Goal: Task Accomplishment & Management: Manage account settings

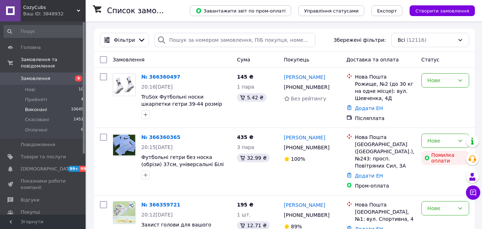
click at [42, 106] on span "Виконані" at bounding box center [36, 109] width 22 height 6
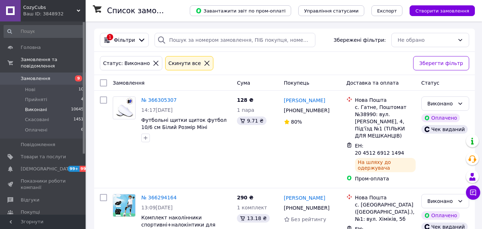
click at [182, 29] on div "1 Фільтри Збережені фільтри: Не обрано" at bounding box center [284, 40] width 381 height 23
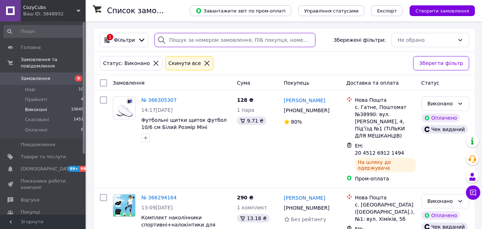
click at [184, 36] on input "search" at bounding box center [235, 40] width 161 height 14
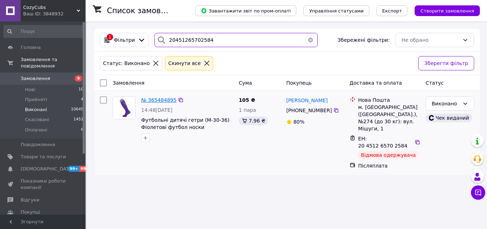
type input "20451265702584"
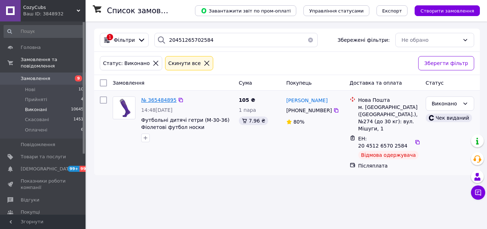
click at [167, 100] on span "№ 365484895" at bounding box center [158, 100] width 35 height 6
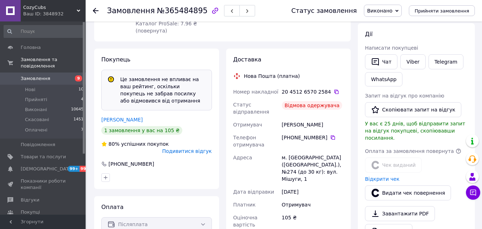
scroll to position [143, 0]
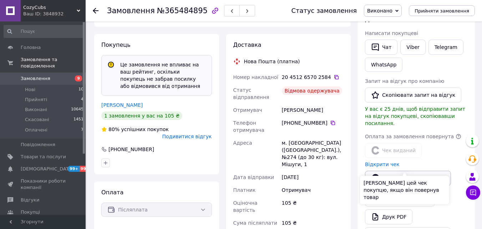
click at [406, 171] on button "Видати чек повернення" at bounding box center [408, 178] width 86 height 15
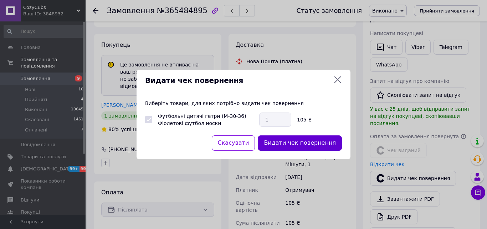
click at [310, 149] on button "Видати чек повернення" at bounding box center [300, 142] width 84 height 15
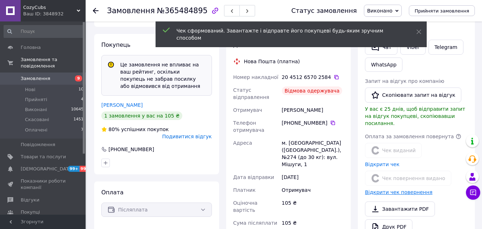
click at [410, 189] on link "Відкрити чек повернення" at bounding box center [398, 192] width 67 height 6
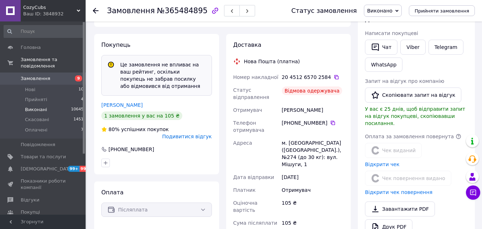
click at [42, 106] on span "Виконані" at bounding box center [36, 109] width 22 height 6
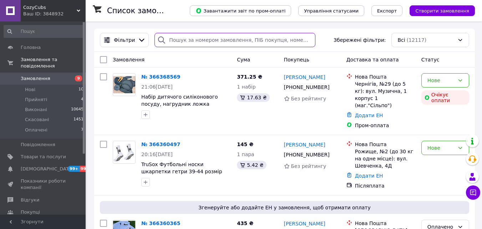
click at [249, 37] on input "search" at bounding box center [235, 40] width 161 height 14
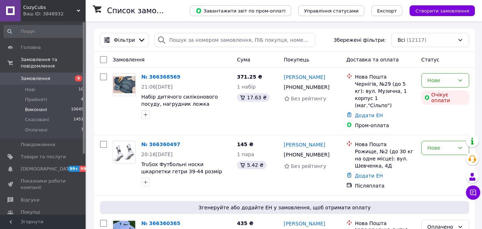
click at [30, 106] on span "Виконані" at bounding box center [36, 109] width 22 height 6
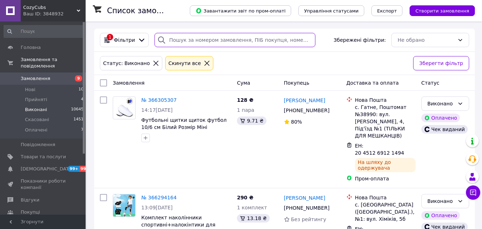
click at [214, 39] on input "search" at bounding box center [235, 40] width 161 height 14
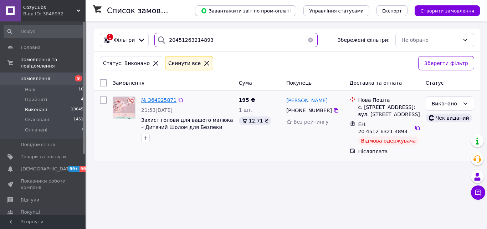
type input "20451263214893"
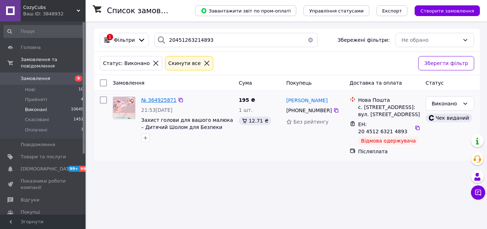
click at [156, 100] on span "№ 364925871" at bounding box center [158, 100] width 35 height 6
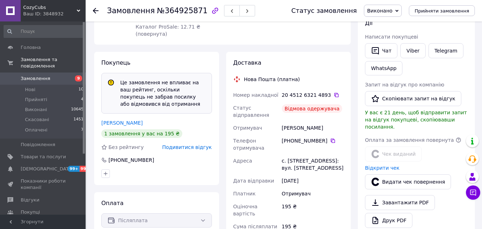
scroll to position [143, 0]
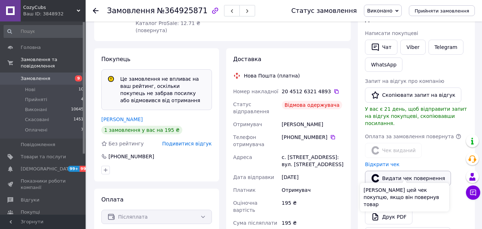
click at [405, 171] on button "Видати чек повернення" at bounding box center [408, 178] width 86 height 15
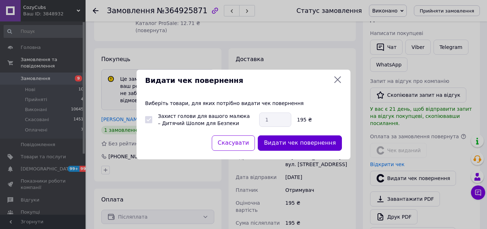
click at [319, 141] on button "Видати чек повернення" at bounding box center [300, 142] width 84 height 15
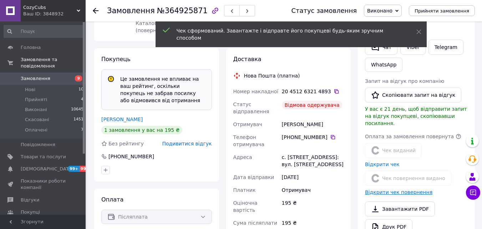
click at [383, 189] on link "Відкрити чек повернення" at bounding box center [398, 192] width 67 height 6
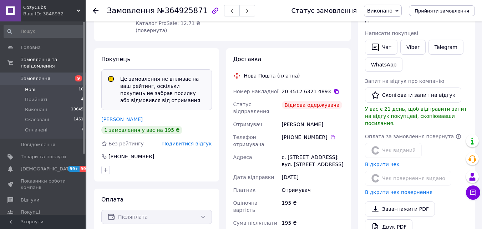
click at [27, 86] on span "Нові" at bounding box center [30, 89] width 10 height 6
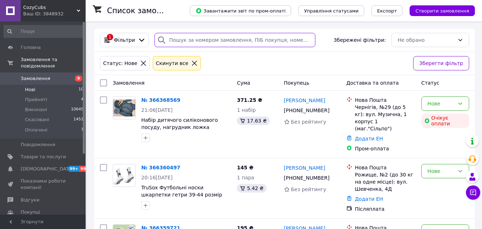
click at [188, 39] on input "search" at bounding box center [235, 40] width 161 height 14
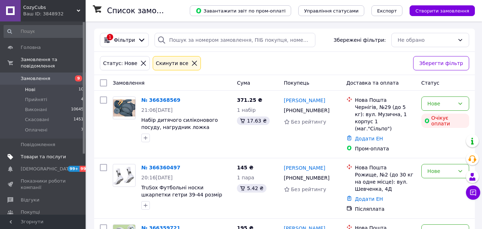
click at [56, 153] on link "Товари та послуги" at bounding box center [44, 157] width 88 height 12
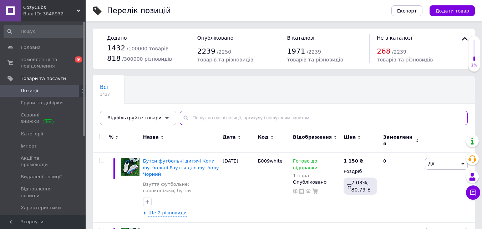
click at [205, 119] on input "text" at bounding box center [324, 118] width 288 height 14
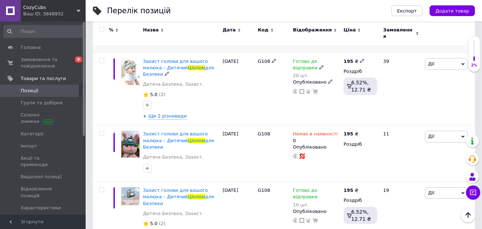
scroll to position [214, 0]
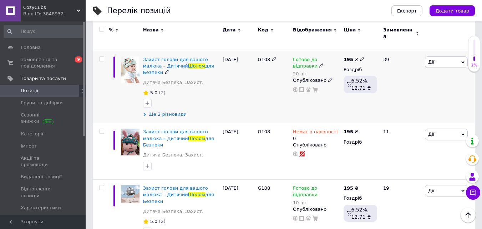
type input "шолом"
click at [160, 111] on span "Ще 2 різновиди" at bounding box center [167, 114] width 39 height 6
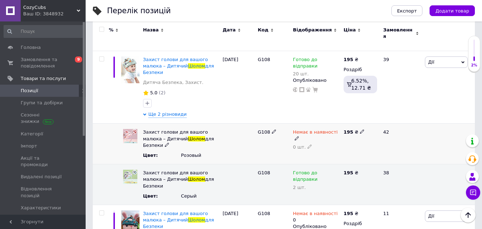
click at [299, 136] on icon at bounding box center [297, 138] width 4 height 4
click at [315, 167] on li "Готово до відправки" at bounding box center [315, 175] width 50 height 16
click at [311, 144] on div "0 шт." at bounding box center [316, 147] width 47 height 6
click at [309, 144] on icon at bounding box center [310, 146] width 4 height 4
type input "1"
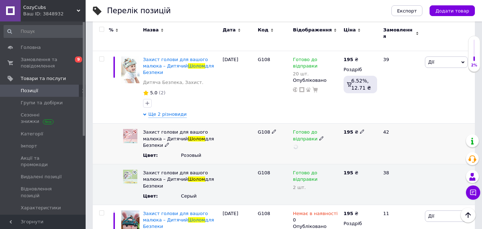
click at [267, 126] on div "G108" at bounding box center [273, 143] width 35 height 41
click at [36, 88] on span "Позиції" at bounding box center [29, 90] width 17 height 6
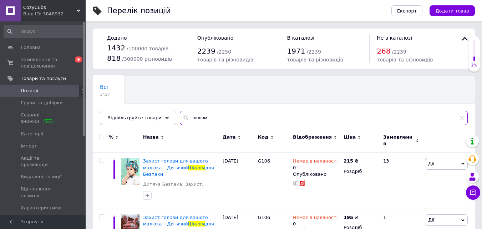
drag, startPoint x: 202, startPoint y: 115, endPoint x: 181, endPoint y: 117, distance: 20.8
click at [181, 117] on input "шолом" at bounding box center [324, 118] width 288 height 14
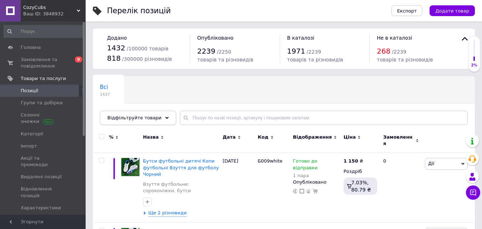
click at [165, 119] on icon at bounding box center [167, 118] width 4 height 4
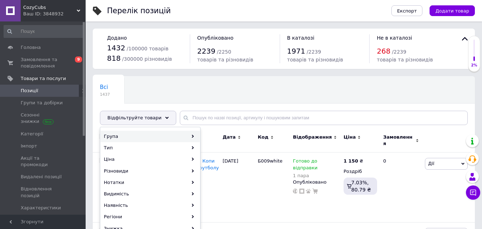
click at [129, 136] on div "Група" at bounding box center [150, 136] width 99 height 11
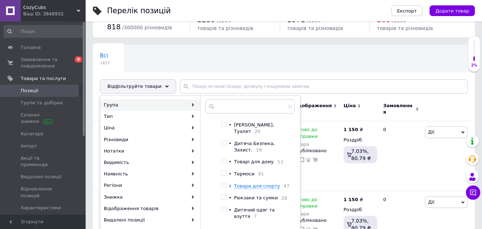
scroll to position [71, 0]
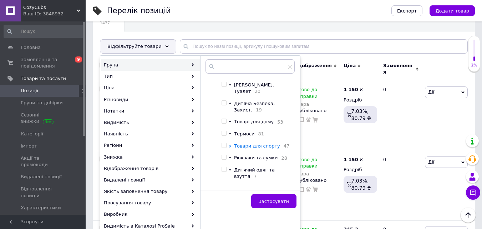
click at [258, 143] on span "Товари для спорту" at bounding box center [257, 145] width 46 height 5
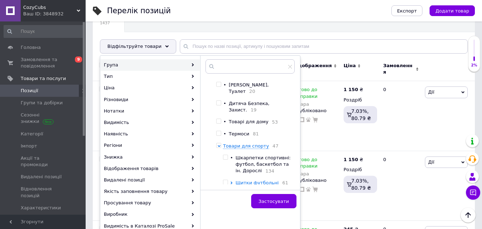
scroll to position [163, 0]
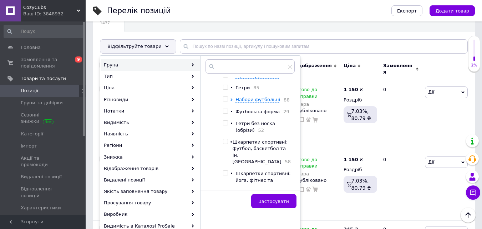
click at [228, 90] on input "checkbox" at bounding box center [225, 87] width 5 height 5
checkbox input "true"
click at [294, 201] on button "Застосувати" at bounding box center [273, 201] width 45 height 14
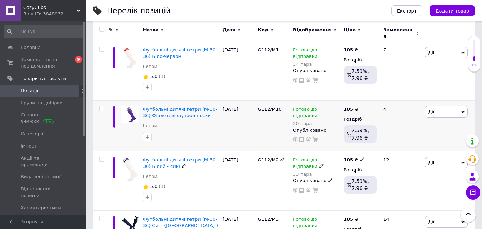
scroll to position [1249, 0]
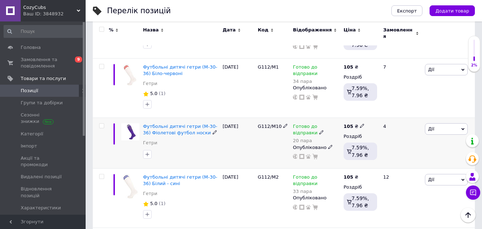
click at [319, 130] on icon at bounding box center [321, 132] width 4 height 4
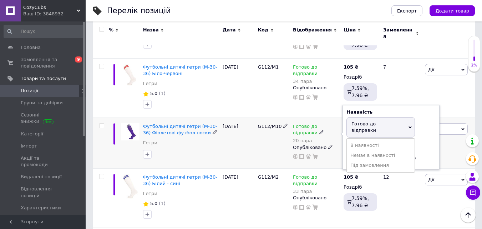
click at [359, 117] on span "Готово до відправки" at bounding box center [381, 127] width 69 height 20
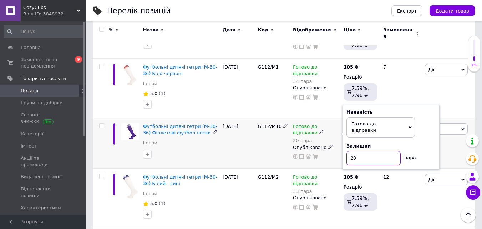
click at [359, 151] on input "20" at bounding box center [374, 158] width 54 height 14
type input "21"
click at [272, 118] on div "G112/M10" at bounding box center [273, 143] width 35 height 51
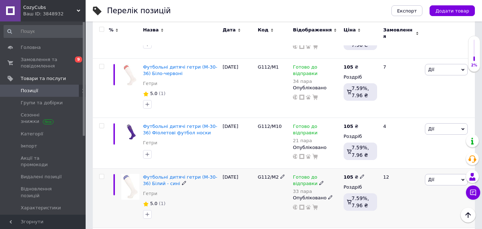
click at [266, 174] on div "G112/M2" at bounding box center [273, 197] width 35 height 59
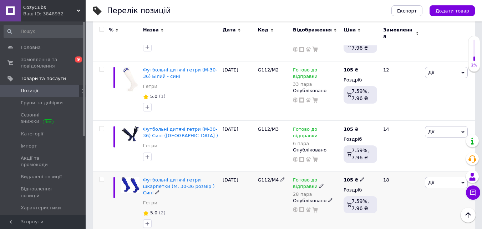
click at [319, 183] on icon at bounding box center [321, 185] width 4 height 4
click at [366, 175] on span "Готово до відправки" at bounding box center [364, 181] width 25 height 12
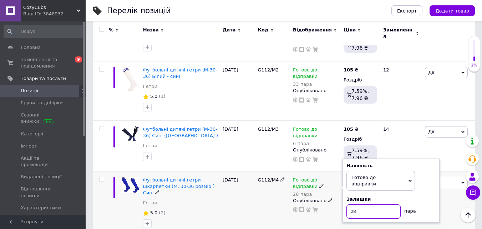
click at [367, 204] on input "28" at bounding box center [374, 211] width 54 height 14
type input "27"
click at [257, 176] on div "G112/M4" at bounding box center [273, 204] width 35 height 66
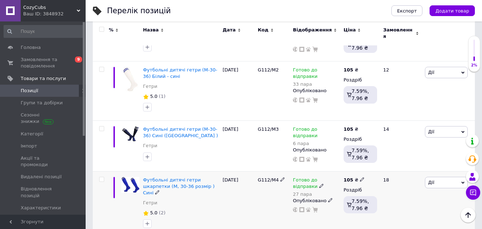
click at [256, 179] on div "[DATE]" at bounding box center [238, 204] width 35 height 66
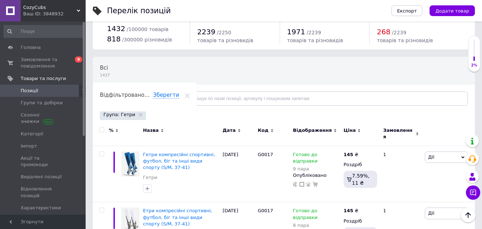
scroll to position [0, 0]
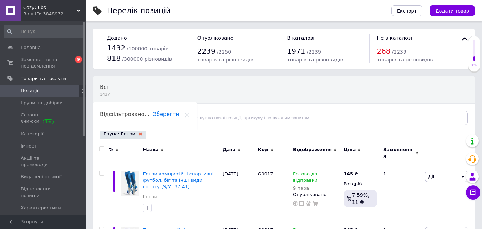
click at [139, 133] on use at bounding box center [141, 134] width 4 height 4
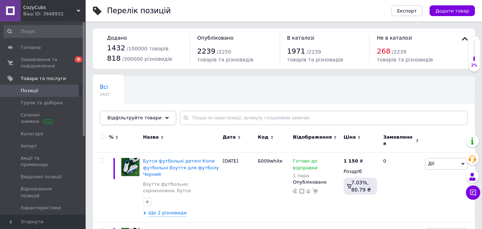
click at [158, 120] on div "Відфільтруйте товари" at bounding box center [138, 118] width 76 height 14
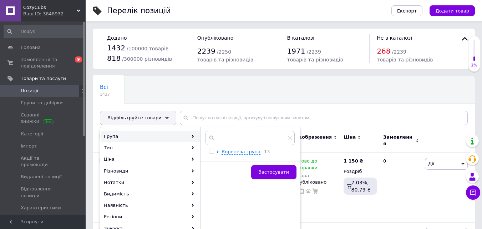
click at [220, 153] on div at bounding box center [218, 151] width 5 height 7
click at [228, 152] on span "Коренева група" at bounding box center [241, 151] width 39 height 5
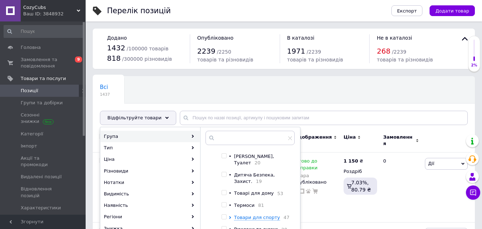
scroll to position [71, 0]
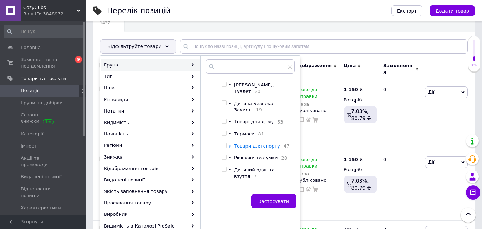
click at [249, 145] on span "Товари для спорту" at bounding box center [257, 145] width 46 height 5
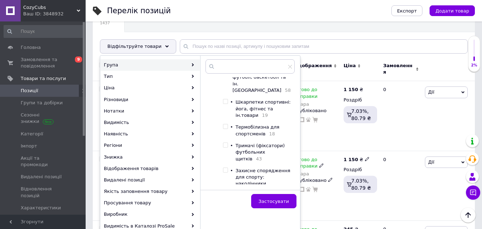
scroll to position [271, 0]
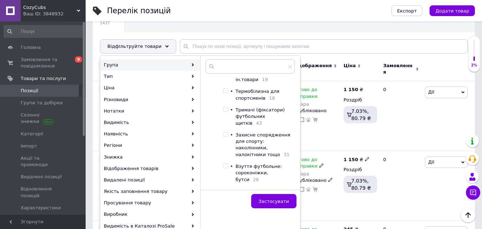
click at [228, 112] on input "checkbox" at bounding box center [225, 109] width 5 height 5
checkbox input "true"
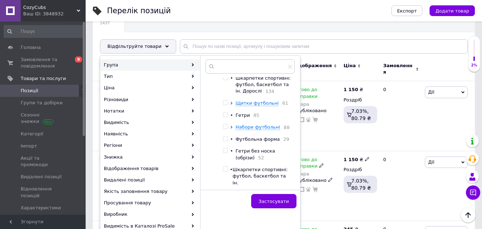
scroll to position [128, 0]
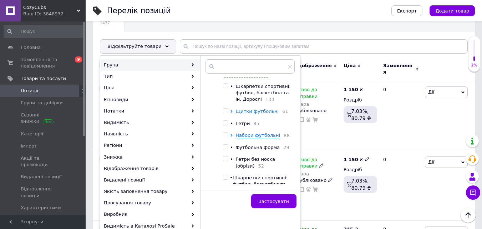
click at [228, 113] on input "checkbox" at bounding box center [225, 110] width 5 height 5
checkbox input "true"
click at [252, 114] on span "Щитки футбольні" at bounding box center [257, 111] width 43 height 6
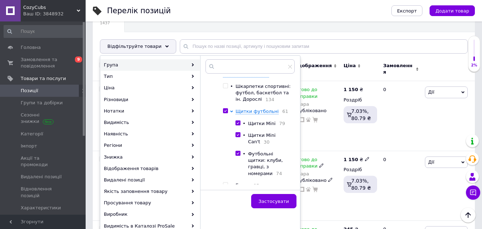
click at [240, 125] on input "checkbox" at bounding box center [238, 123] width 5 height 5
checkbox input "false"
click at [240, 137] on input "checkbox" at bounding box center [238, 134] width 5 height 5
checkbox input "false"
click at [240, 156] on input "checkbox" at bounding box center [238, 153] width 5 height 5
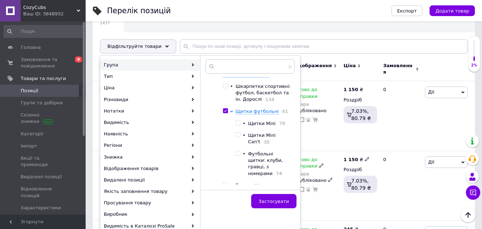
checkbox input "false"
click at [286, 203] on span "Застосувати" at bounding box center [274, 200] width 30 height 5
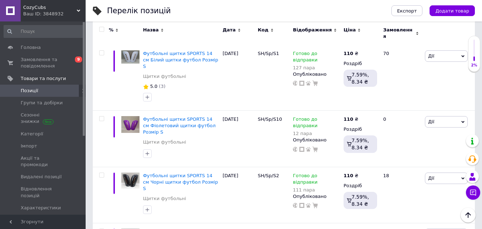
scroll to position [1208, 0]
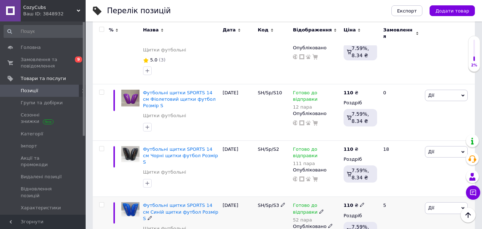
click at [319, 209] on icon at bounding box center [321, 211] width 4 height 4
click at [365, 200] on span "Готово до відправки" at bounding box center [364, 206] width 25 height 12
type input "51"
click at [241, 197] on div "[DATE]" at bounding box center [238, 225] width 35 height 56
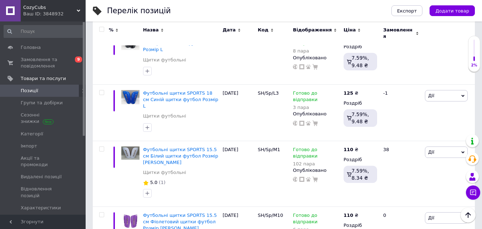
scroll to position [0, 0]
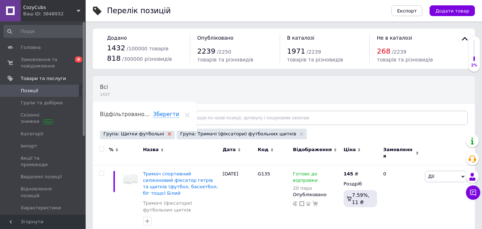
click at [168, 133] on use at bounding box center [170, 134] width 4 height 4
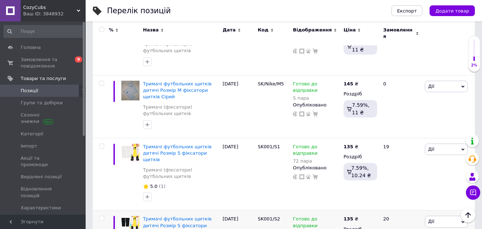
scroll to position [1427, 0]
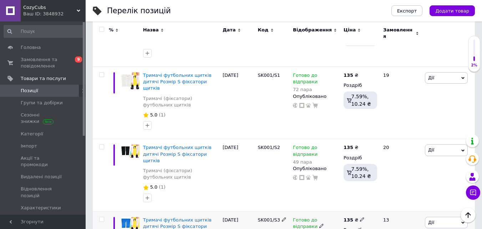
click at [319, 224] on use at bounding box center [321, 226] width 4 height 4
click at [348, 211] on span "Готово до відправки" at bounding box center [381, 221] width 69 height 20
type input "23"
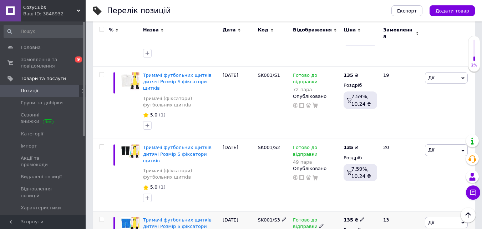
click at [29, 60] on span "Замовлення та повідомлення" at bounding box center [43, 62] width 45 height 13
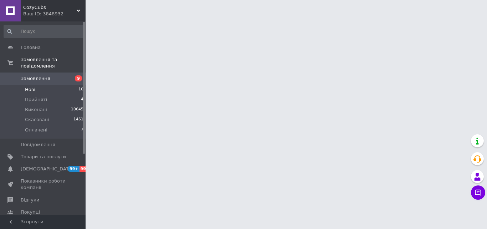
click at [30, 86] on span "Нові" at bounding box center [30, 89] width 10 height 6
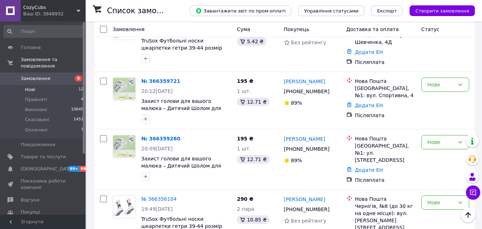
scroll to position [285, 0]
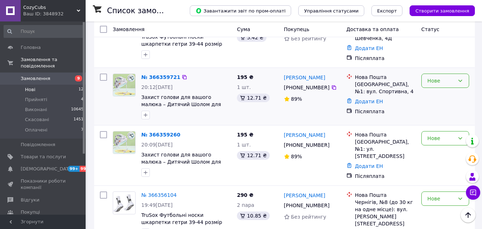
click at [464, 74] on div "Нове" at bounding box center [445, 81] width 48 height 14
click at [445, 107] on li "Скасовано" at bounding box center [445, 107] width 47 height 13
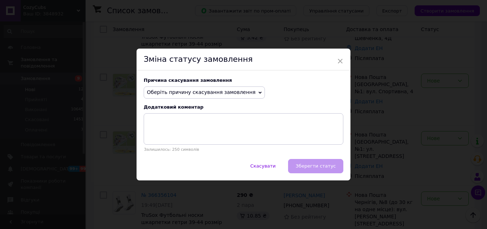
click at [240, 94] on span "Оберіть причину скасування замовлення" at bounding box center [201, 92] width 109 height 6
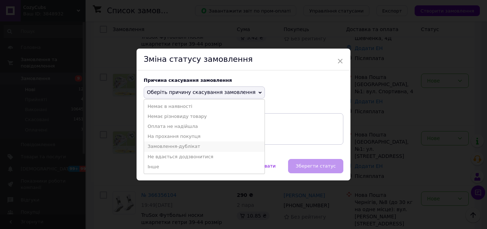
click at [184, 148] on li "Замовлення-дублікат" at bounding box center [204, 146] width 121 height 10
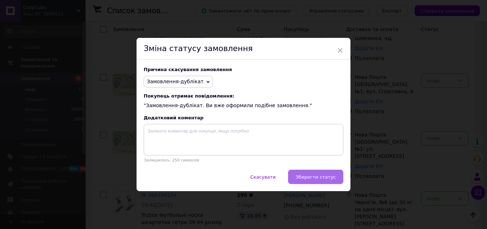
click at [312, 180] on span "Зберегти статус" at bounding box center [316, 176] width 40 height 5
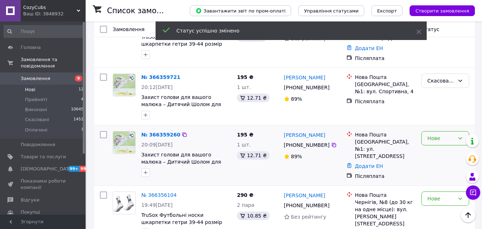
click at [451, 134] on div "Нове" at bounding box center [441, 138] width 27 height 8
click at [441, 138] on li "Прийнято" at bounding box center [445, 139] width 47 height 13
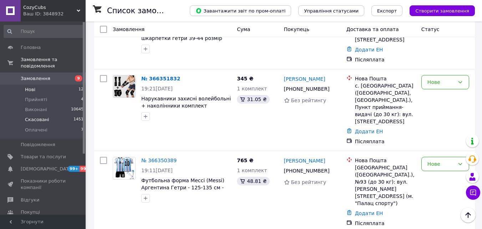
scroll to position [449, 0]
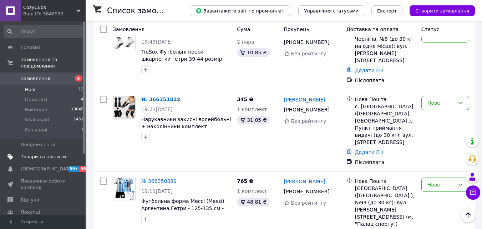
click at [42, 153] on span "Товари та послуги" at bounding box center [43, 156] width 45 height 6
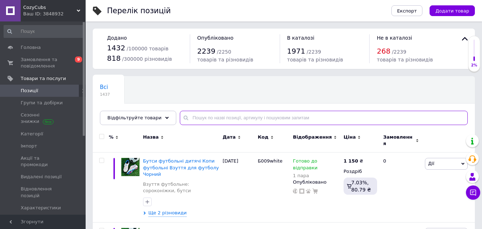
click at [205, 115] on input "text" at bounding box center [324, 118] width 288 height 14
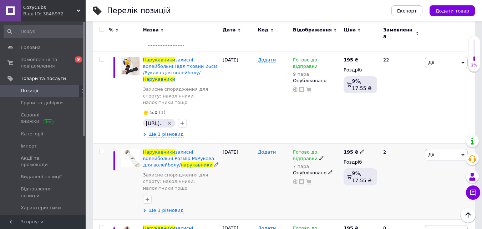
scroll to position [135, 0]
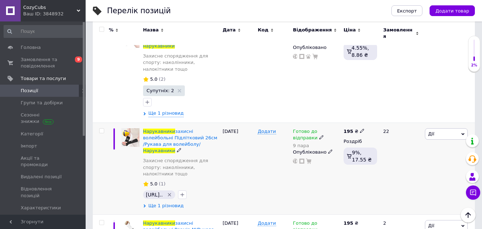
type input "нарукавники"
click at [175, 202] on span "Ще 1 різновид" at bounding box center [165, 205] width 35 height 6
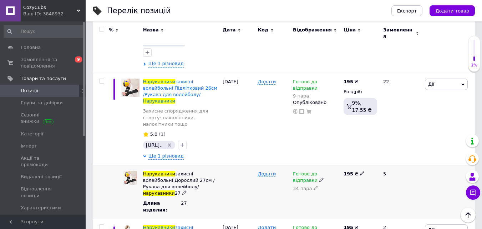
scroll to position [206, 0]
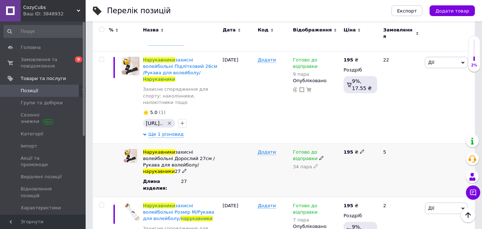
click at [314, 164] on icon at bounding box center [316, 166] width 4 height 4
type input "33"
click at [265, 151] on div "Додати" at bounding box center [273, 170] width 35 height 54
click at [319, 64] on icon at bounding box center [321, 66] width 4 height 4
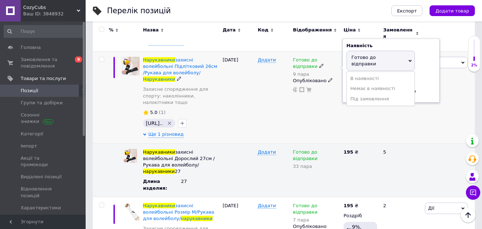
click at [359, 55] on span "Готово до відправки" at bounding box center [364, 61] width 25 height 12
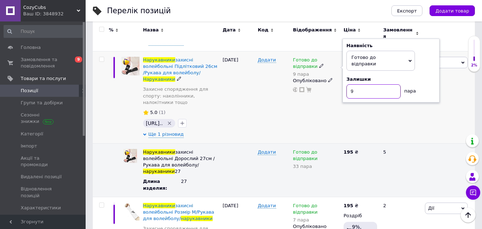
click at [361, 84] on input "9" at bounding box center [374, 91] width 54 height 14
type input "8"
click at [266, 81] on div "Додати" at bounding box center [273, 97] width 35 height 92
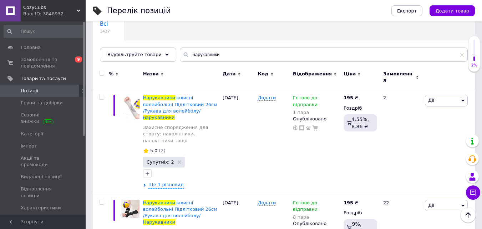
scroll to position [0, 0]
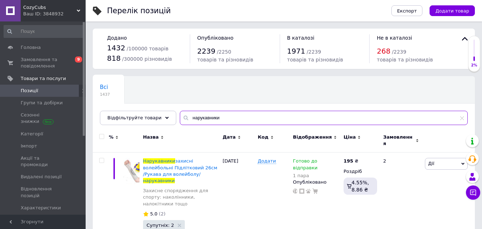
drag, startPoint x: 217, startPoint y: 113, endPoint x: 178, endPoint y: 113, distance: 38.2
click at [180, 113] on input "нарукавники" at bounding box center [324, 118] width 288 height 14
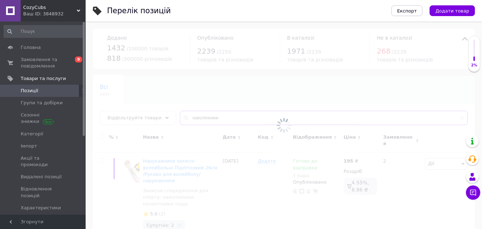
type input "наколінники"
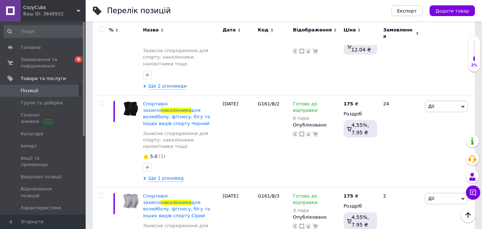
scroll to position [1142, 0]
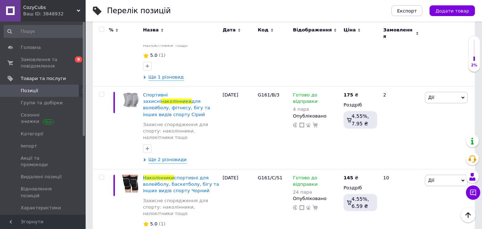
scroll to position [1178, 0]
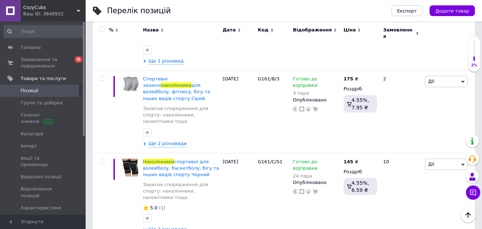
type input "22"
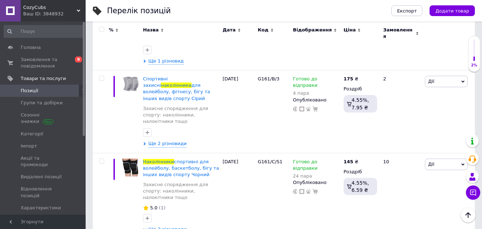
type input "7"
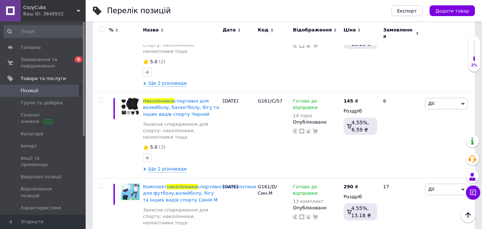
scroll to position [120, 0]
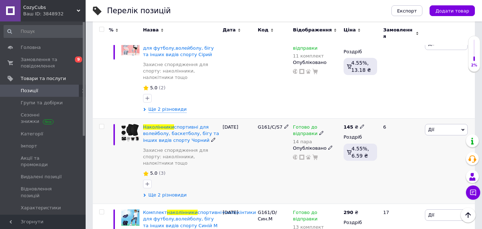
click at [173, 192] on span "Ще 2 різновиди" at bounding box center [167, 195] width 39 height 6
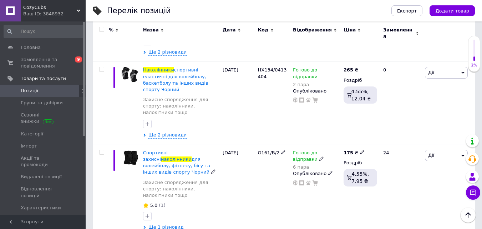
scroll to position [1106, 0]
click at [170, 223] on span "Ще 1 різновид" at bounding box center [165, 226] width 35 height 6
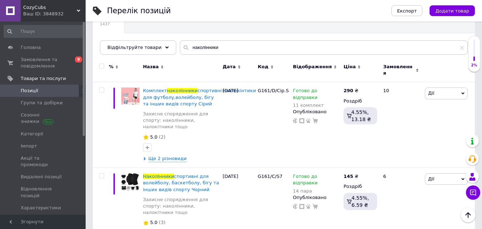
scroll to position [0, 0]
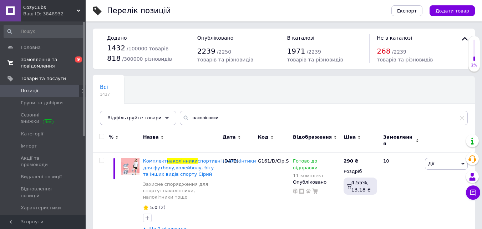
click at [48, 61] on span "Замовлення та повідомлення" at bounding box center [43, 62] width 45 height 13
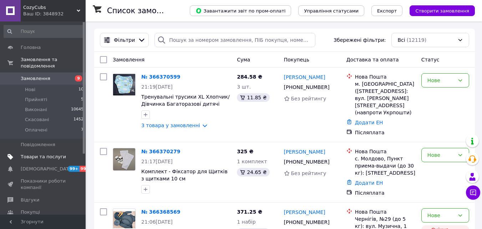
click at [37, 153] on span "Товари та послуги" at bounding box center [43, 156] width 45 height 6
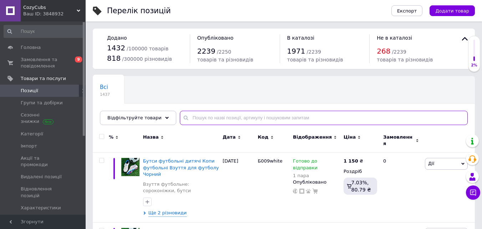
click at [219, 119] on input "text" at bounding box center [324, 118] width 288 height 14
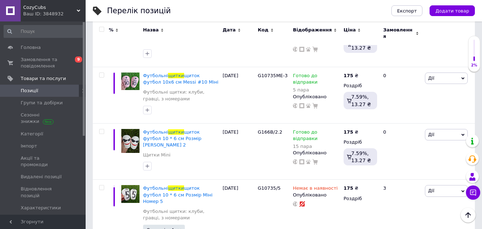
scroll to position [2784, 0]
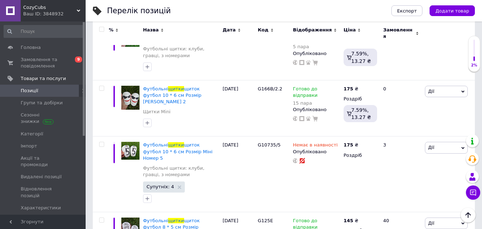
type input "щитки"
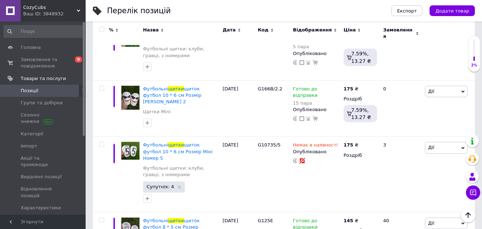
type input "31"
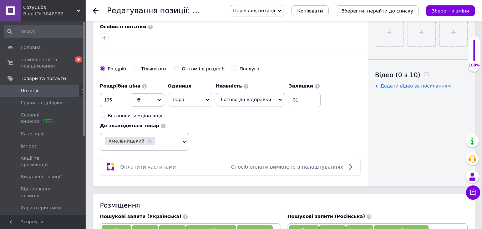
scroll to position [321, 0]
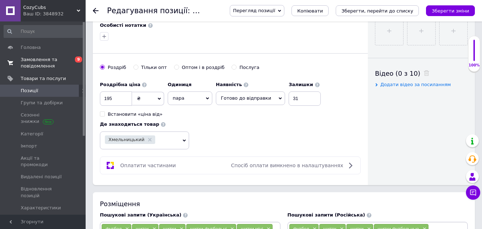
click at [32, 66] on span "Замовлення та повідомлення" at bounding box center [43, 62] width 45 height 13
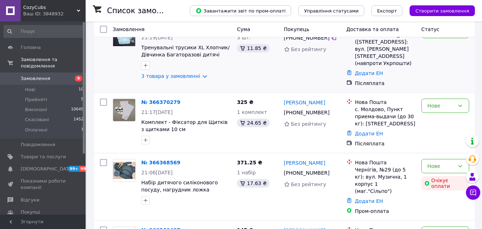
scroll to position [71, 0]
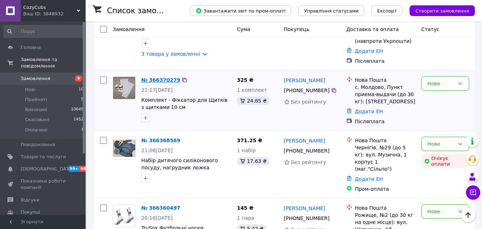
click at [150, 77] on link "№ 366370279" at bounding box center [160, 80] width 39 height 6
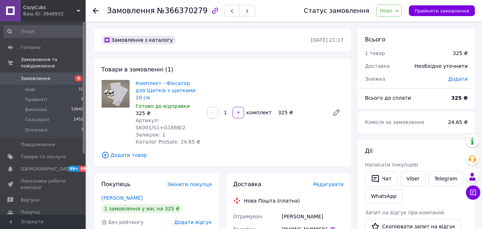
click at [32, 72] on link "Замовлення 9" at bounding box center [44, 78] width 88 height 12
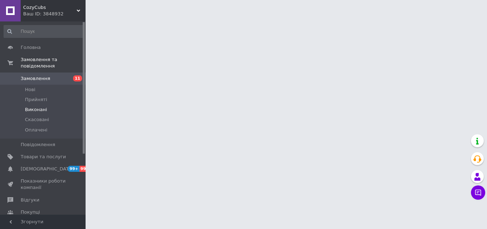
click at [29, 106] on span "Виконані" at bounding box center [36, 109] width 22 height 6
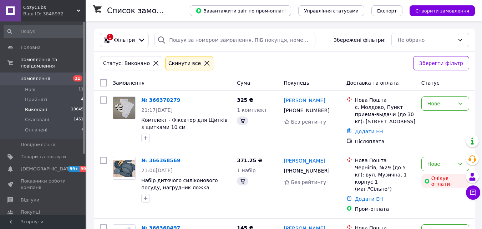
click at [29, 106] on span "Виконані" at bounding box center [36, 109] width 22 height 6
click at [30, 106] on span "Виконані" at bounding box center [36, 109] width 22 height 6
click at [38, 106] on span "Виконані" at bounding box center [36, 109] width 22 height 6
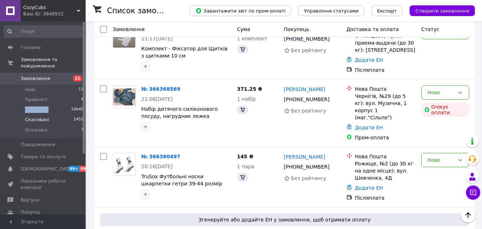
scroll to position [36, 0]
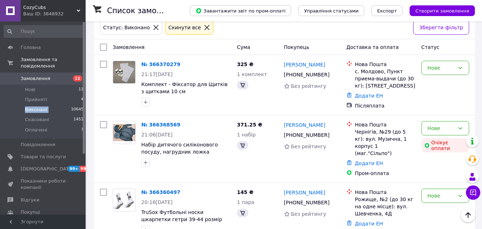
click at [34, 106] on span "Виконані" at bounding box center [36, 109] width 22 height 6
click at [41, 106] on span "Виконані" at bounding box center [36, 109] width 22 height 6
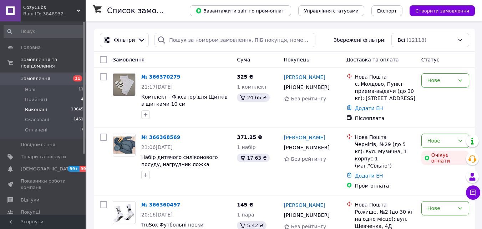
click at [38, 106] on span "Виконані" at bounding box center [36, 109] width 22 height 6
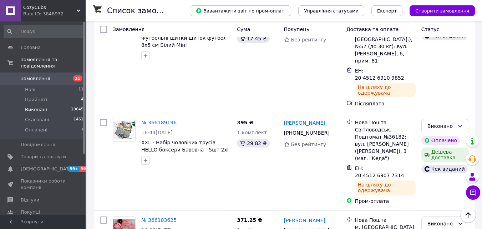
scroll to position [1606, 0]
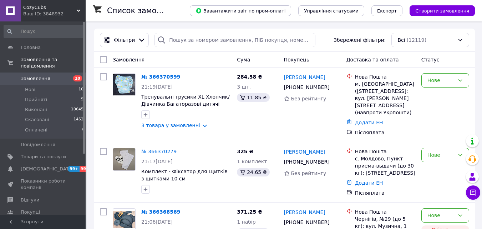
scroll to position [71, 0]
